Goal: Information Seeking & Learning: Check status

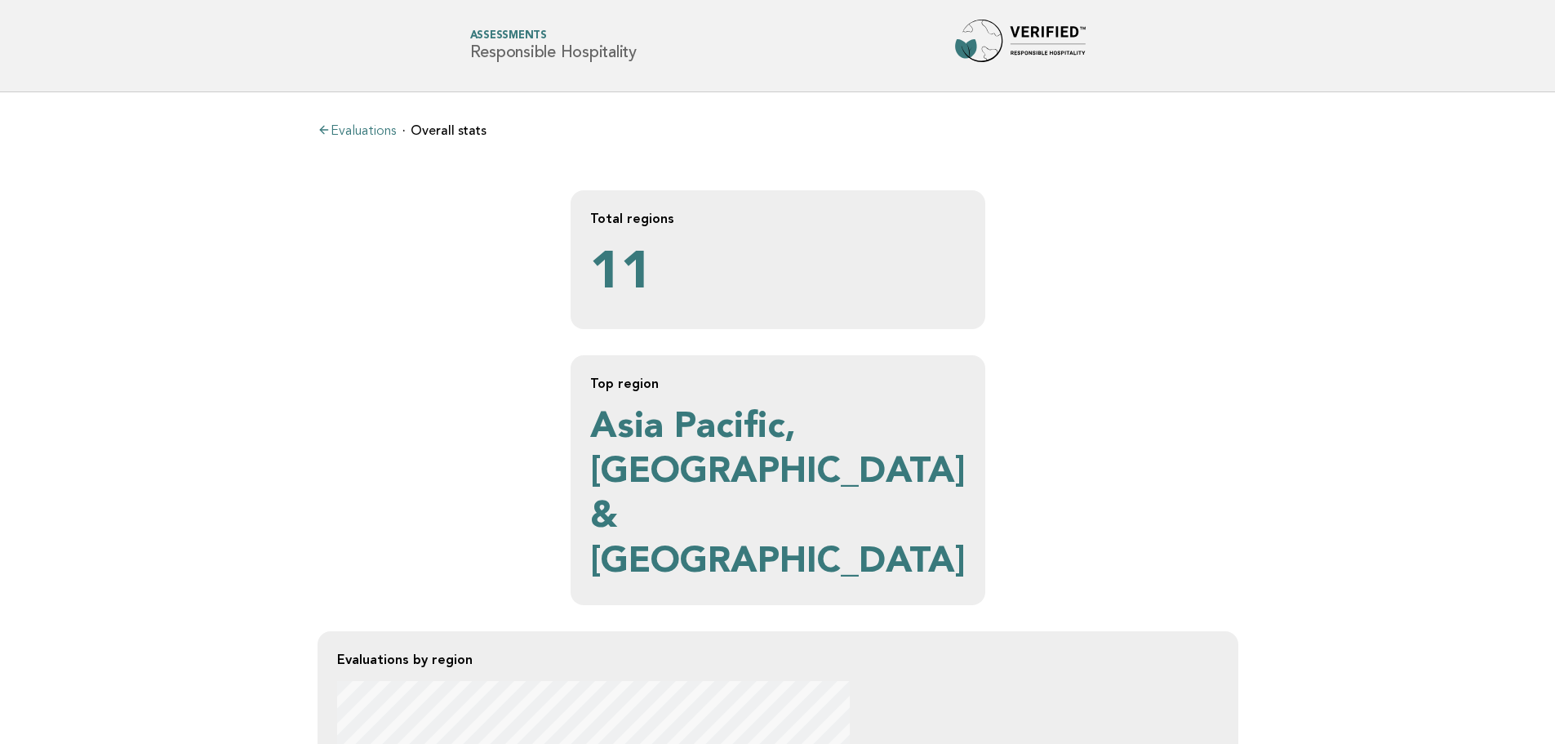
click at [1139, 128] on ul "Evaluations Overall stats" at bounding box center [778, 130] width 921 height 16
click at [386, 125] on link "Evaluations" at bounding box center [357, 131] width 78 height 13
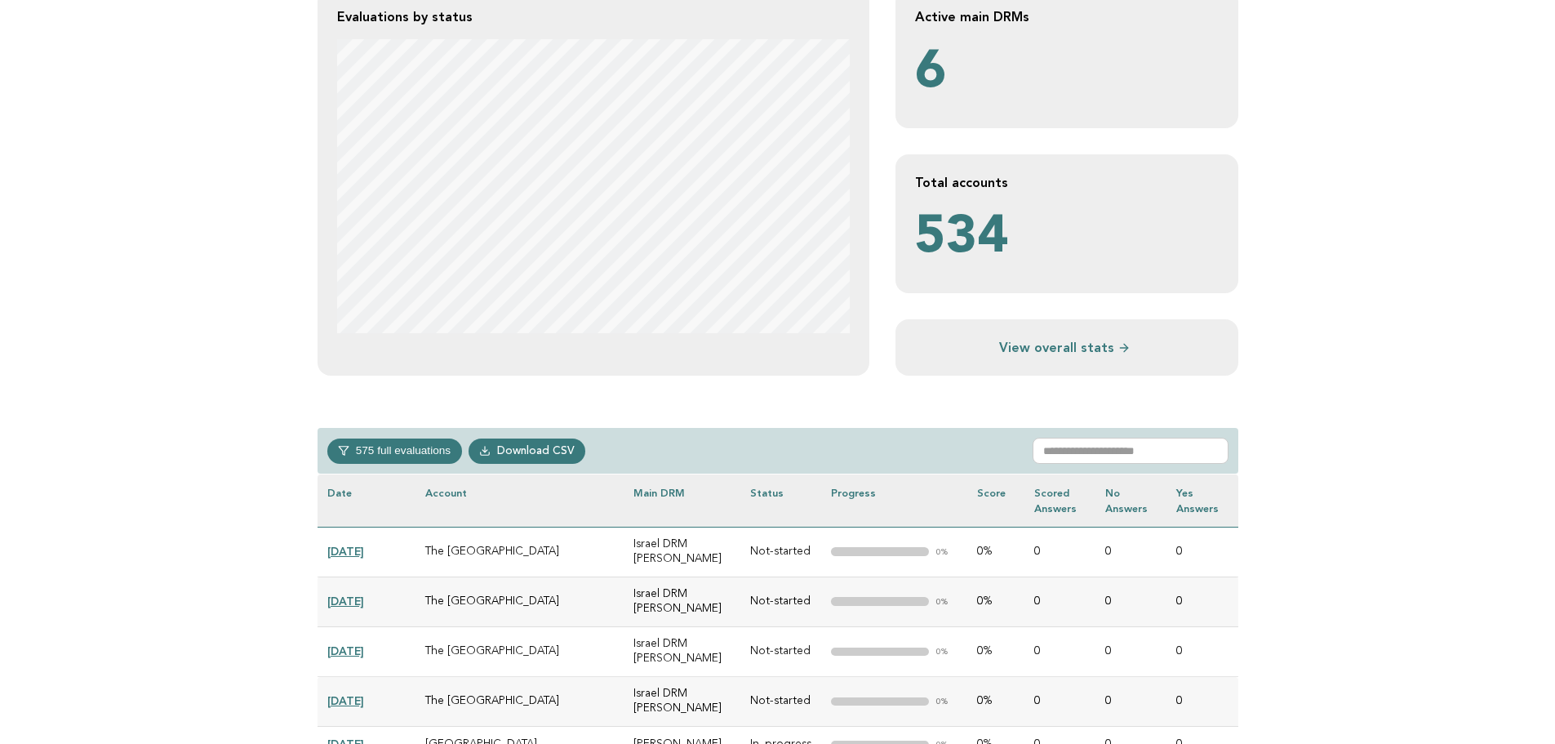
scroll to position [327, 0]
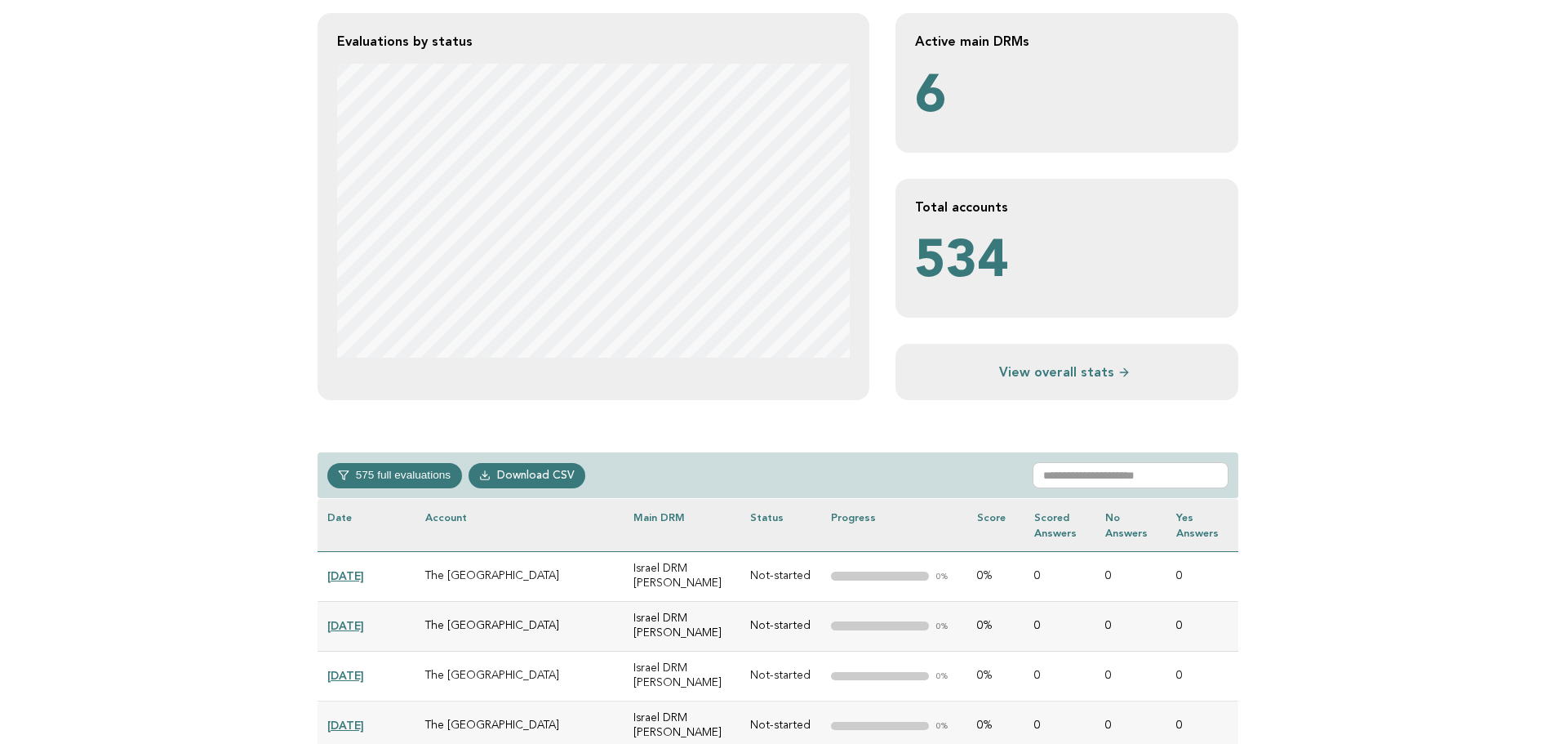
click at [1072, 378] on link "View overall stats" at bounding box center [1067, 371] width 304 height 17
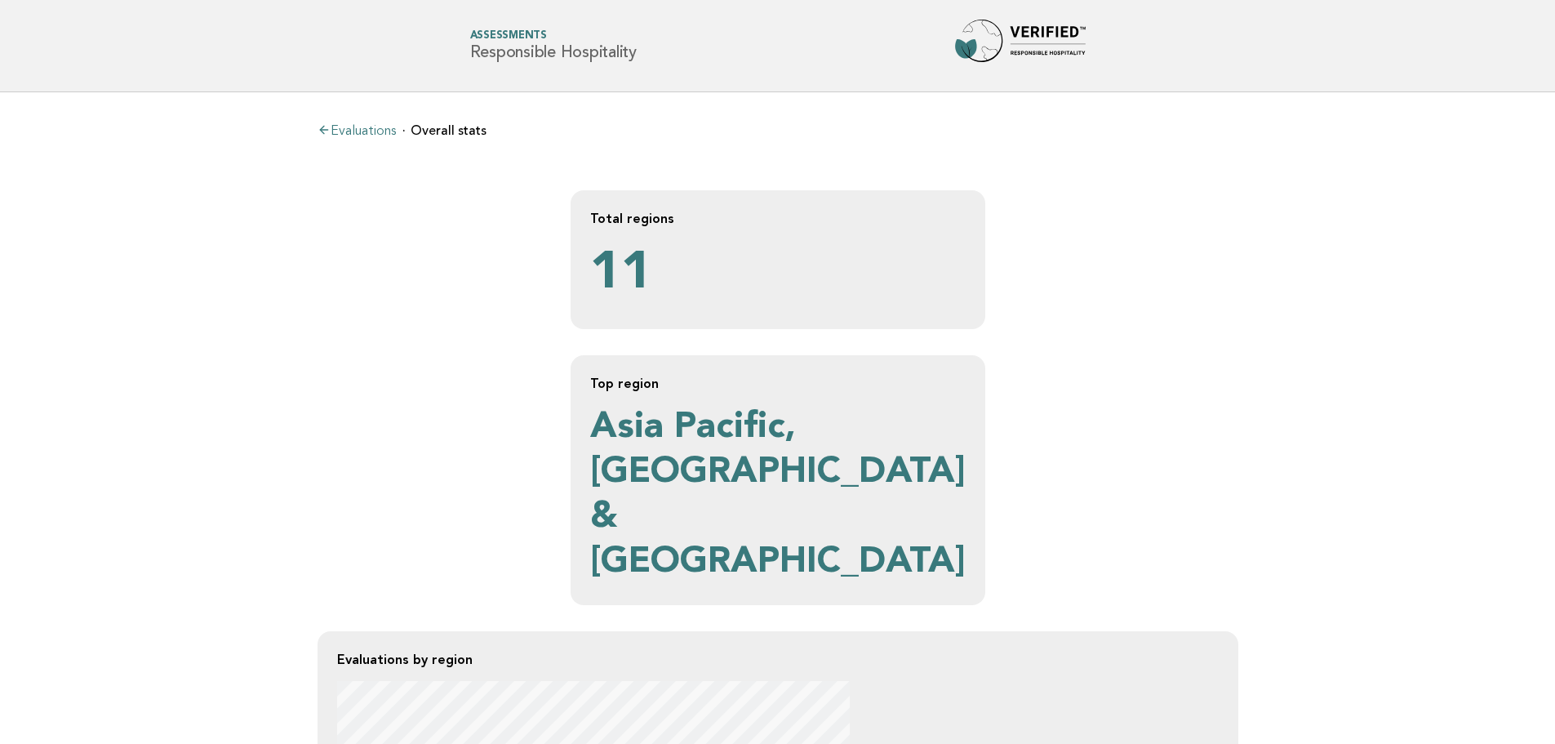
click at [382, 127] on link "Evaluations" at bounding box center [357, 131] width 78 height 13
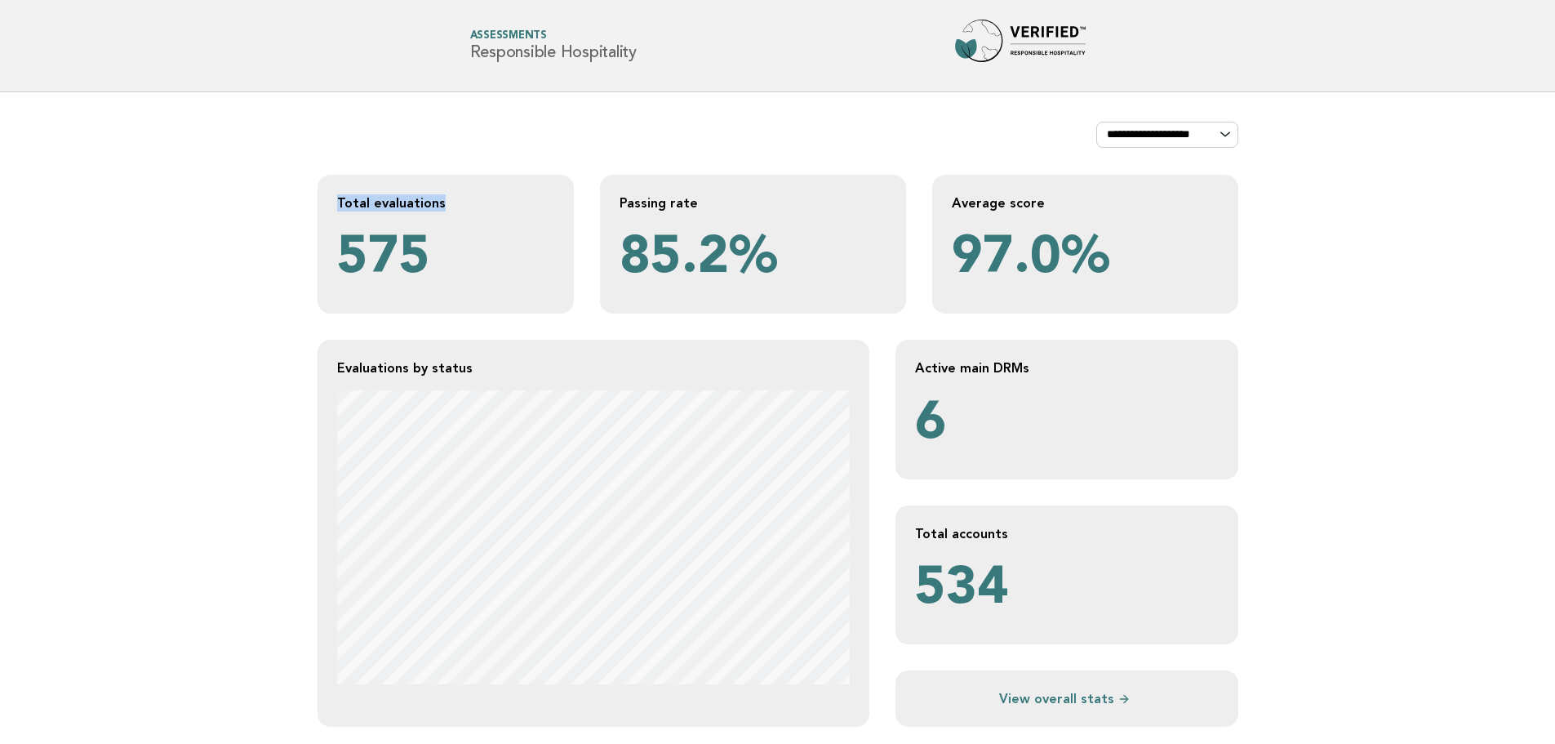
drag, startPoint x: 336, startPoint y: 205, endPoint x: 460, endPoint y: 204, distance: 124.9
click at [460, 204] on div "Total evaluations 575" at bounding box center [446, 244] width 256 height 139
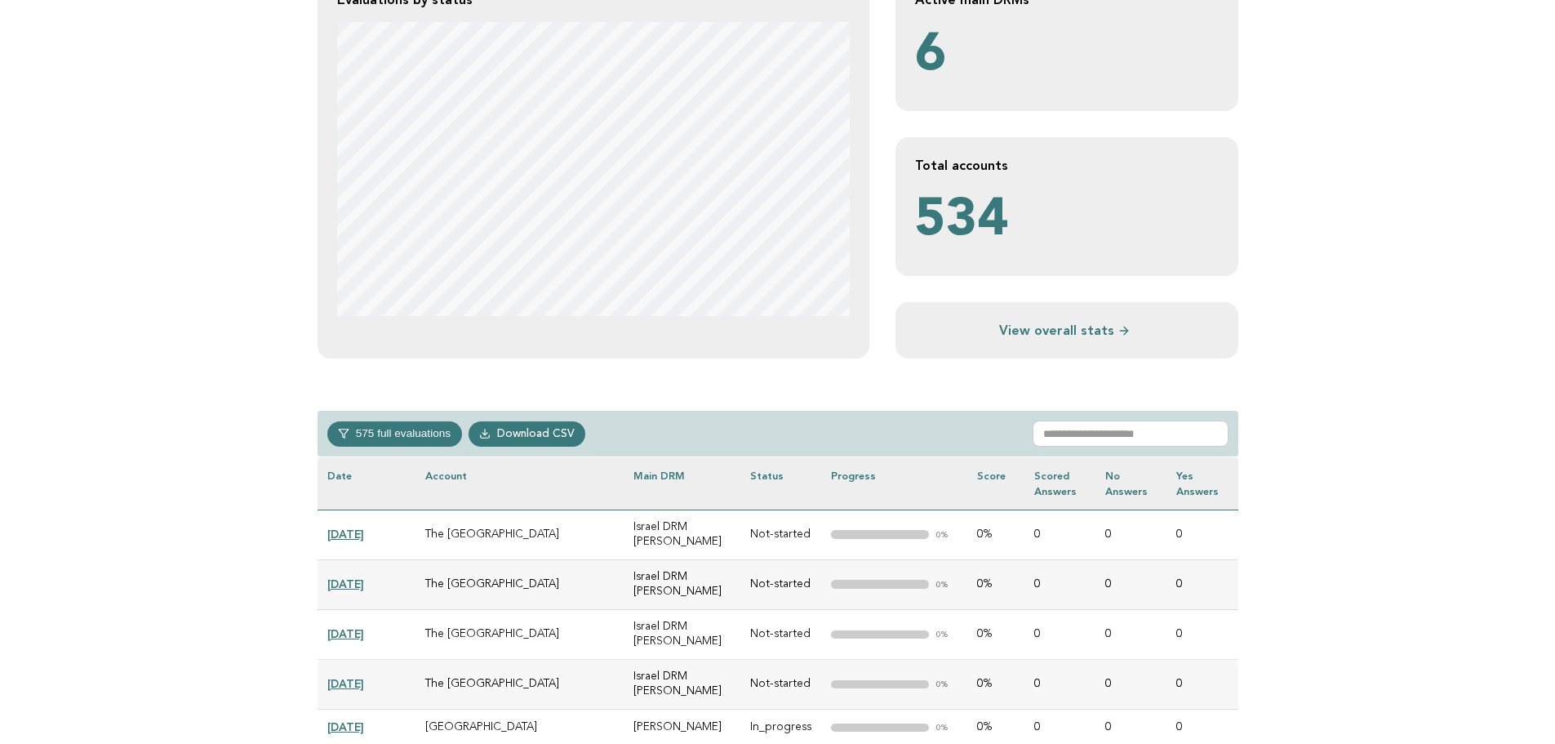
scroll to position [408, 0]
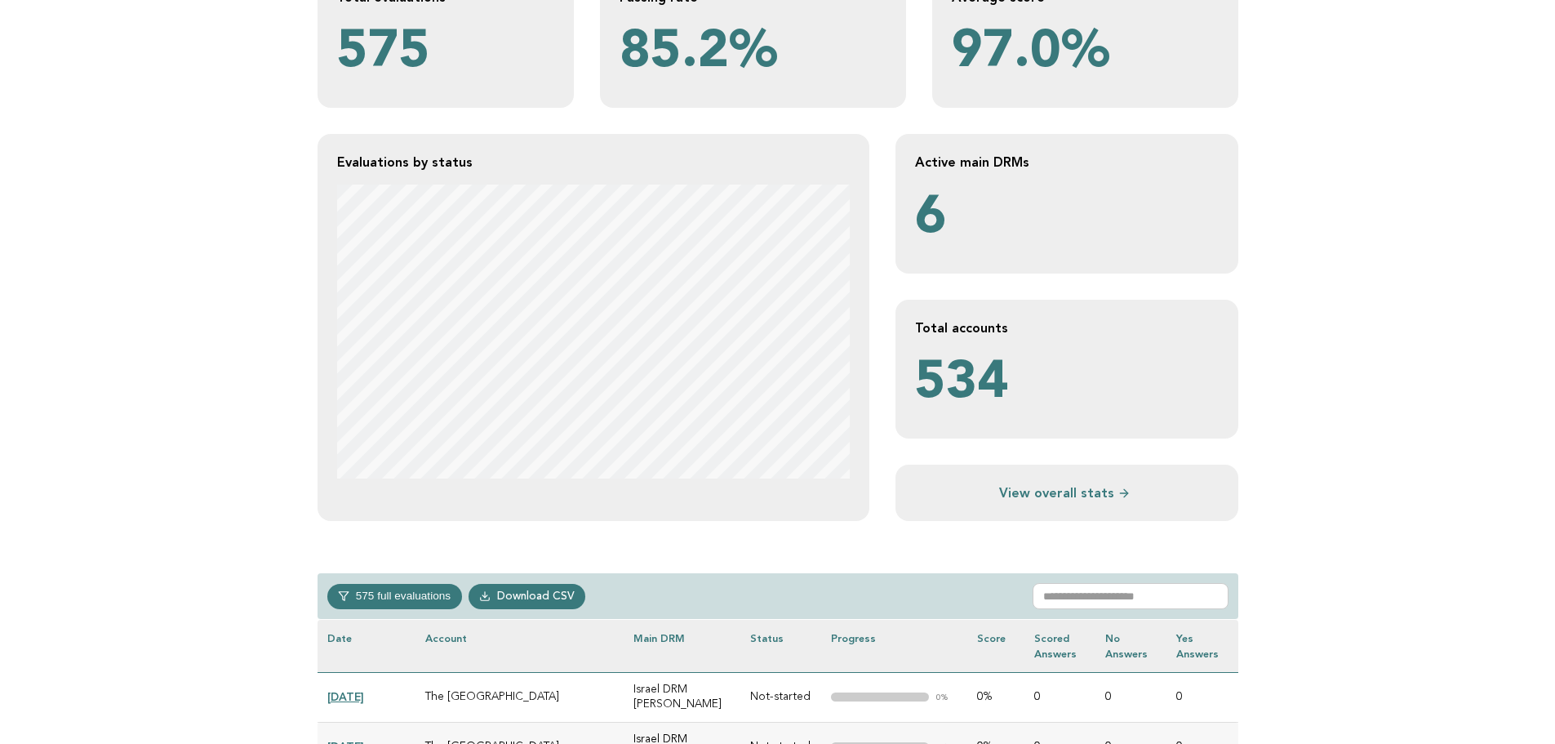
scroll to position [490, 0]
